Goal: Task Accomplishment & Management: Complete application form

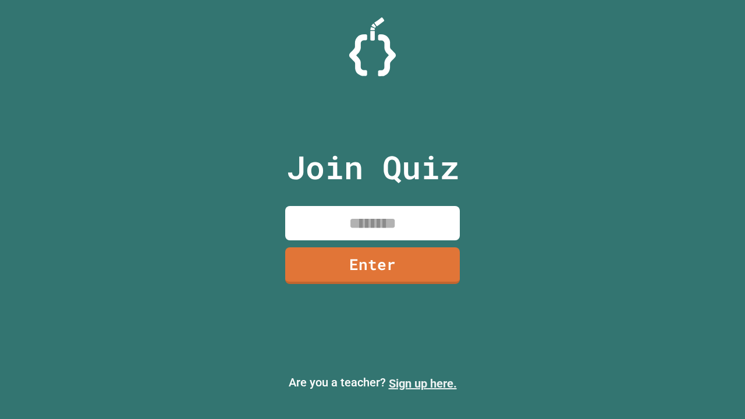
click at [422, 383] on link "Sign up here." at bounding box center [423, 383] width 68 height 14
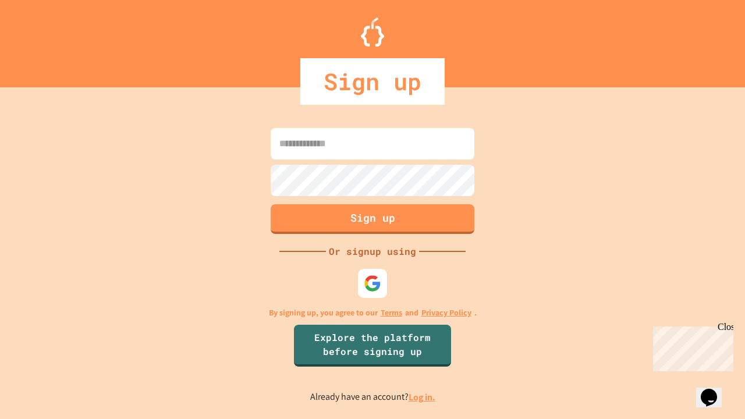
click at [422, 397] on link "Log in." at bounding box center [421, 397] width 27 height 12
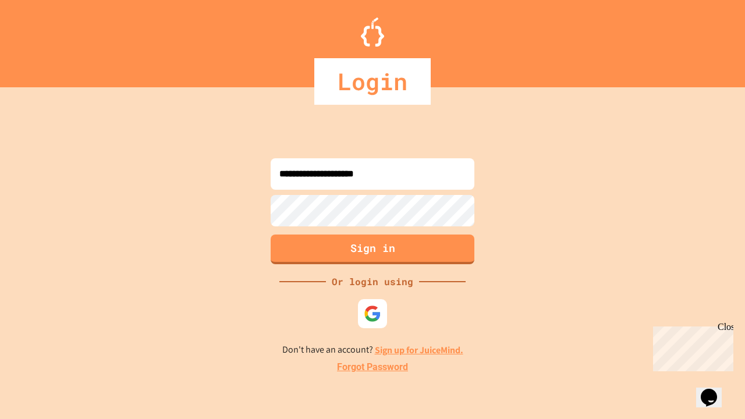
type input "**********"
